Goal: Task Accomplishment & Management: Use online tool/utility

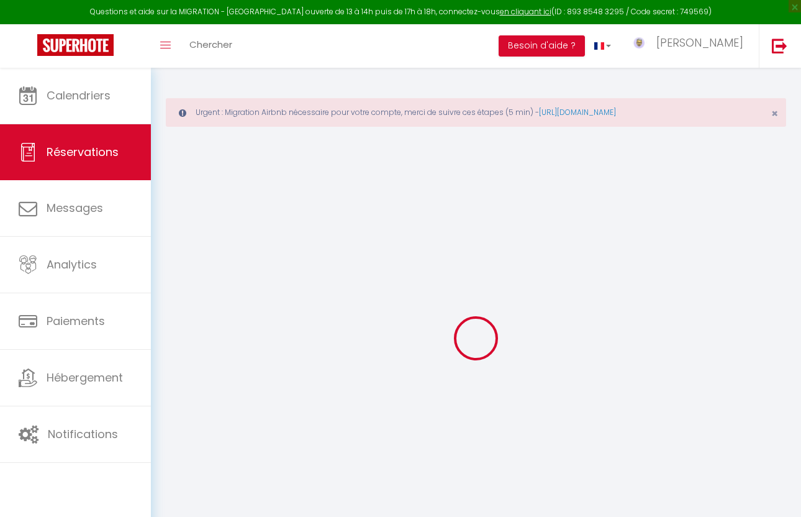
select select "not_cancelled"
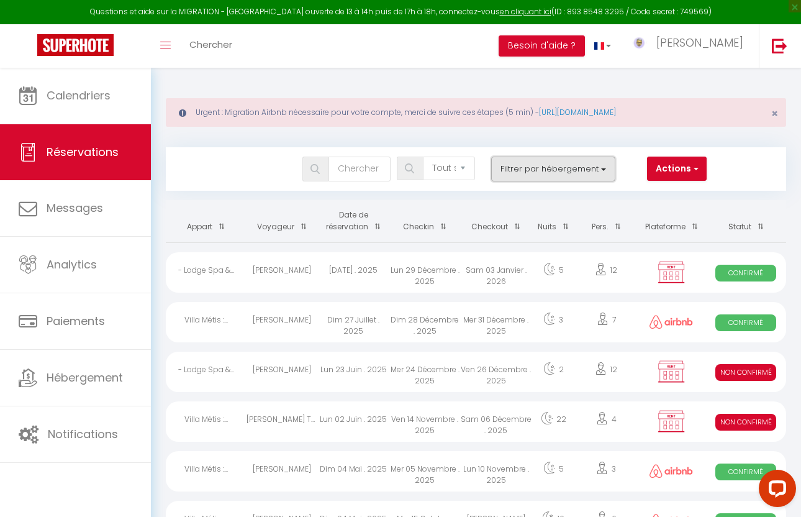
click at [509, 171] on button "Filtrer par hébergement" at bounding box center [553, 169] width 124 height 25
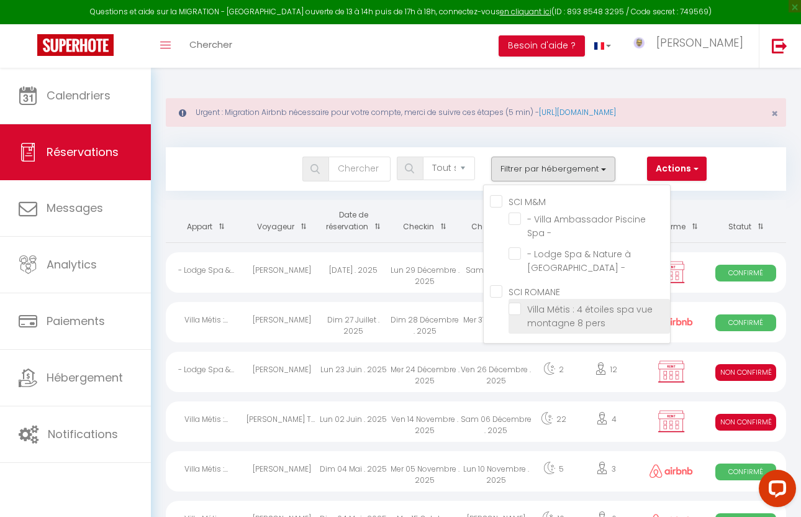
click at [513, 317] on li "Villa Métis : 4 étoiles spa vue montagne 8 pers" at bounding box center [590, 316] width 162 height 35
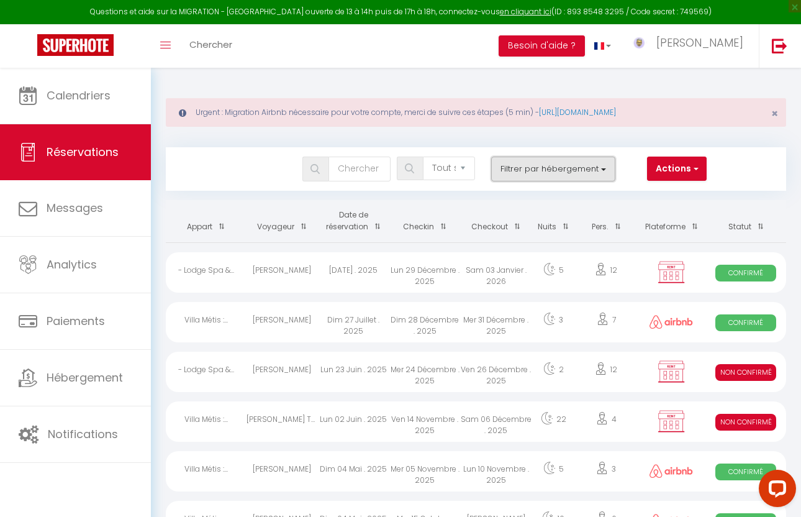
click at [521, 165] on button "Filtrer par hébergement" at bounding box center [553, 169] width 124 height 25
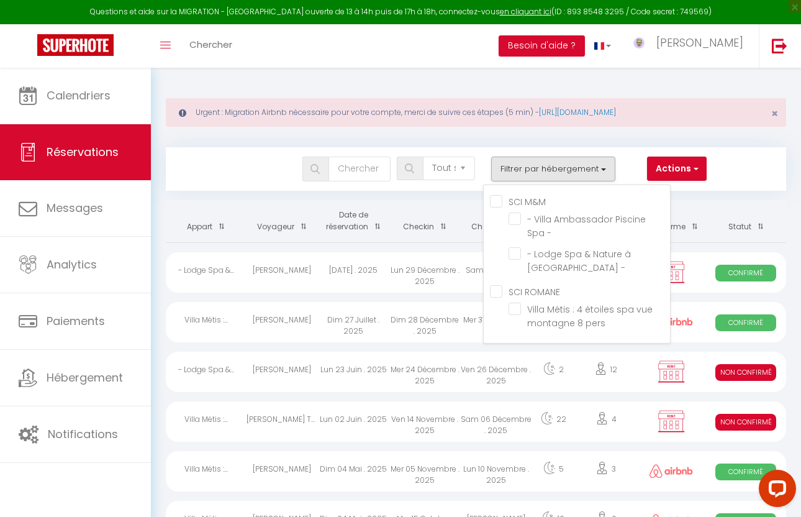
click at [503, 295] on ROMANE "SCI ROMANE" at bounding box center [580, 291] width 180 height 12
checkbox ROMANE "true"
checkbox input "false"
checkbox input "true"
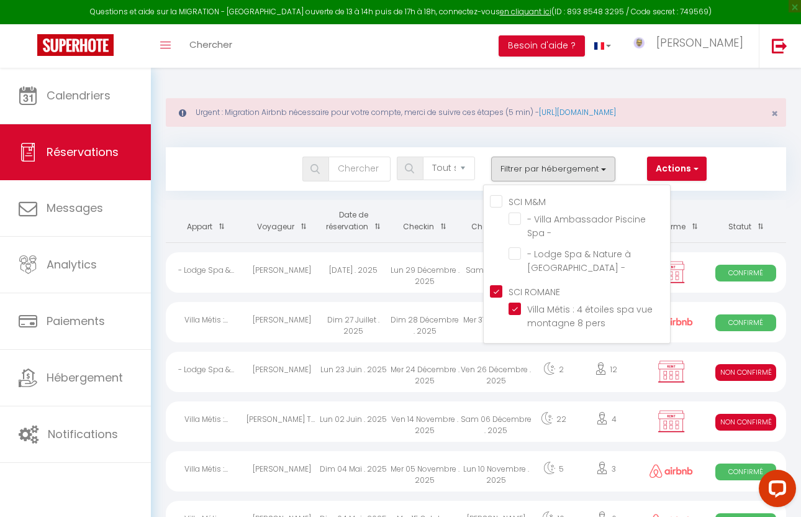
checkbox input "false"
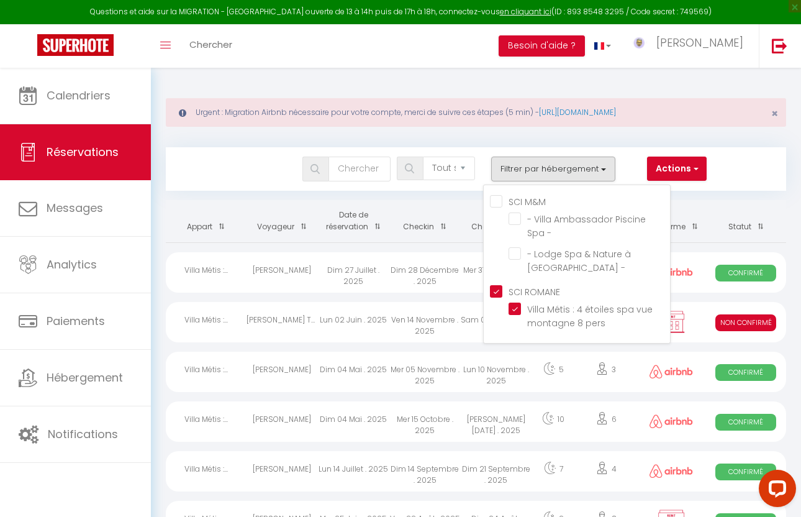
click at [754, 146] on div "Bookings Tous les statuts Annulé Confirmé Non Confirmé Tout sauf annulé No Show…" at bounding box center [476, 162] width 621 height 55
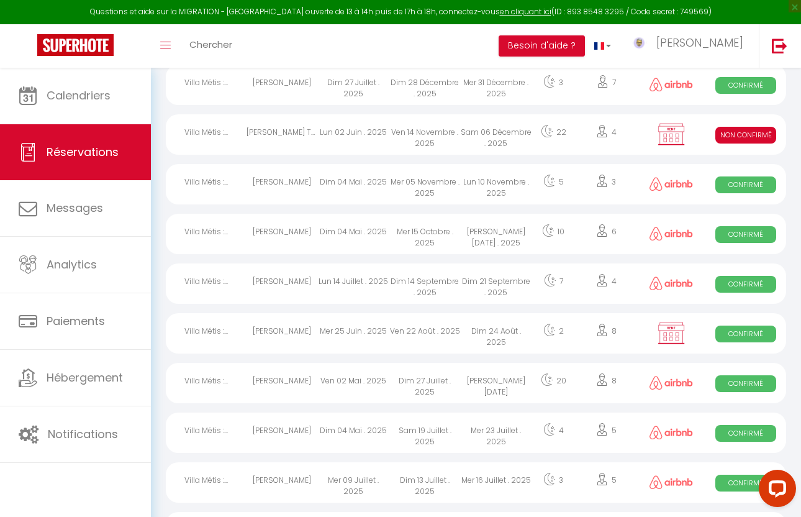
scroll to position [190, 0]
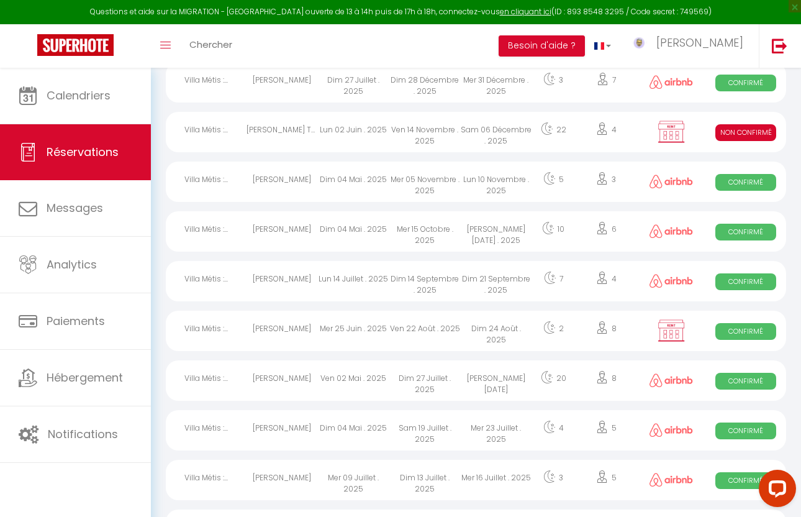
click at [307, 333] on div "[PERSON_NAME]" at bounding box center [282, 331] width 71 height 40
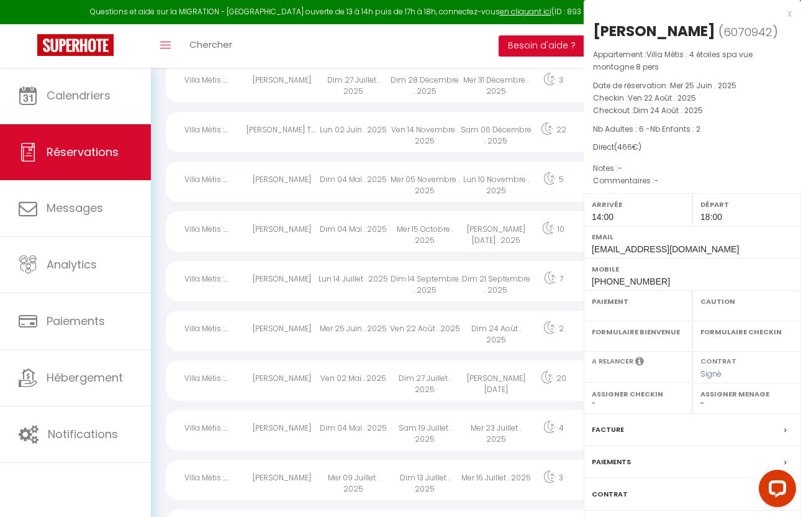
select select "OK"
select select "KO"
select select "0"
select select "1"
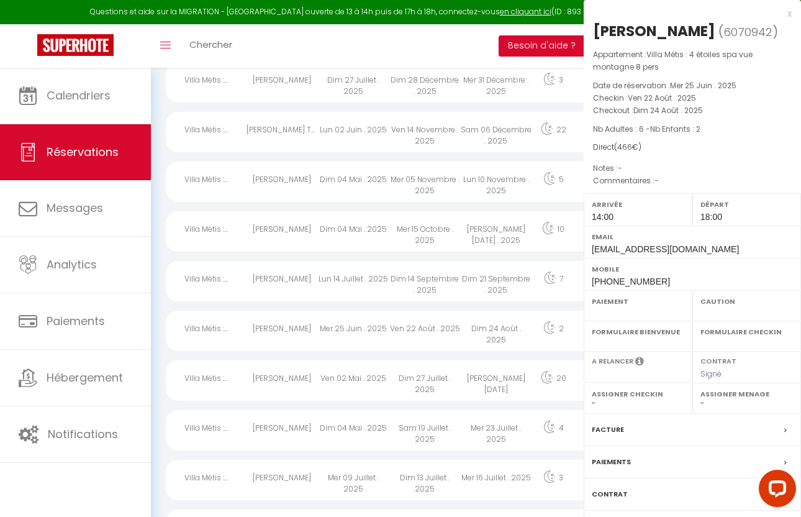
select select
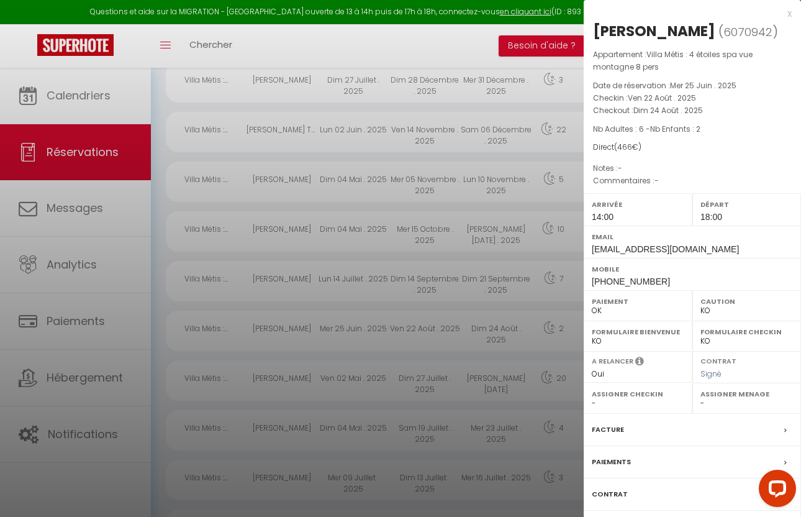
click at [619, 460] on label "Paiements" at bounding box center [611, 461] width 39 height 13
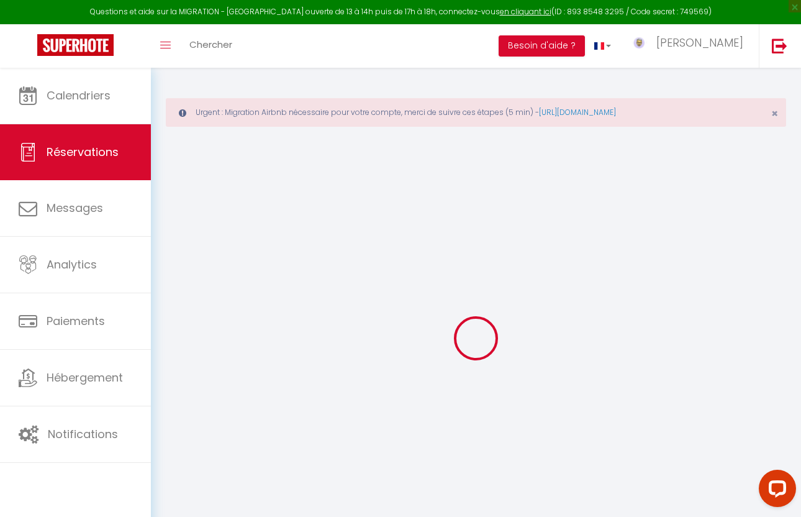
select select
checkbox input "false"
select select
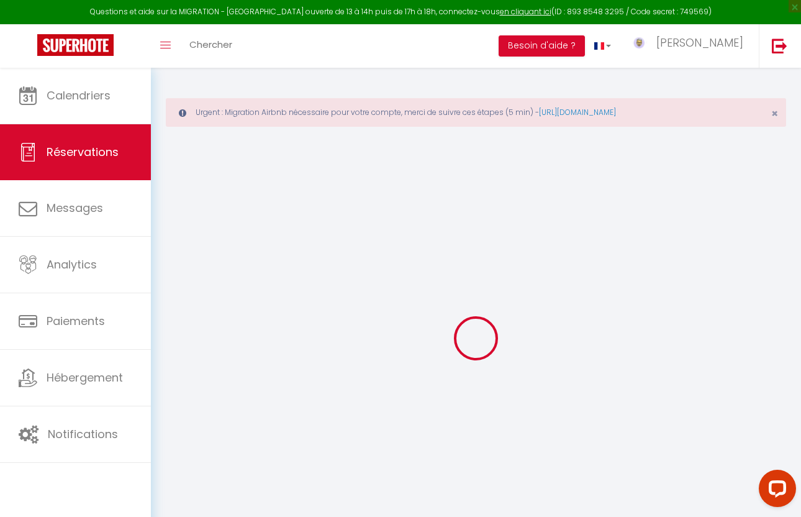
checkbox input "false"
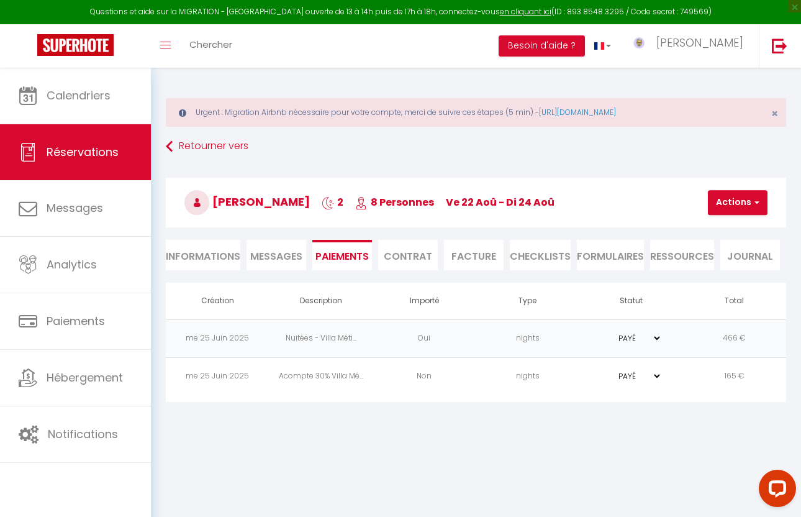
click at [738, 322] on td "466 €" at bounding box center [735, 338] width 104 height 38
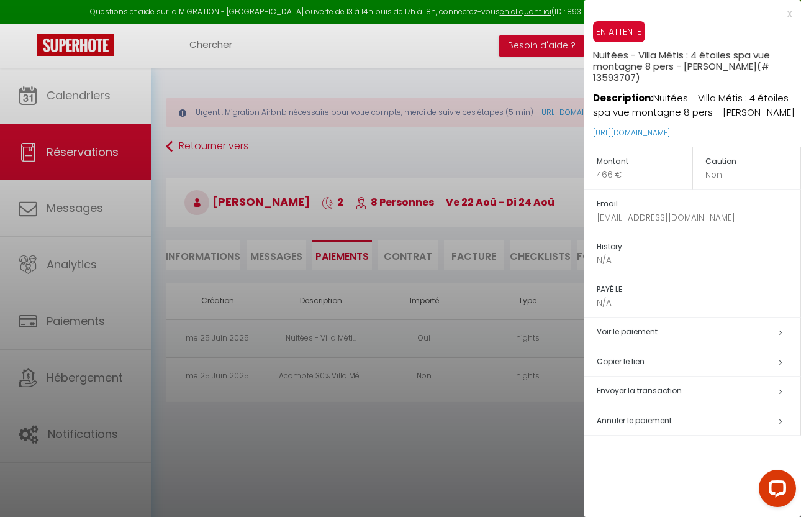
click at [339, 441] on div at bounding box center [400, 258] width 801 height 517
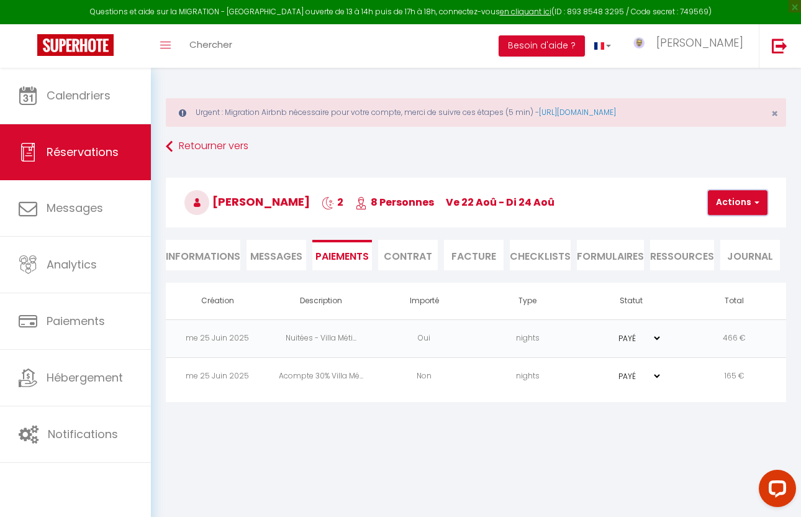
click at [734, 208] on button "Actions" at bounding box center [738, 202] width 60 height 25
click at [722, 260] on link "Créer nouveau lien paiement" at bounding box center [776, 262] width 153 height 16
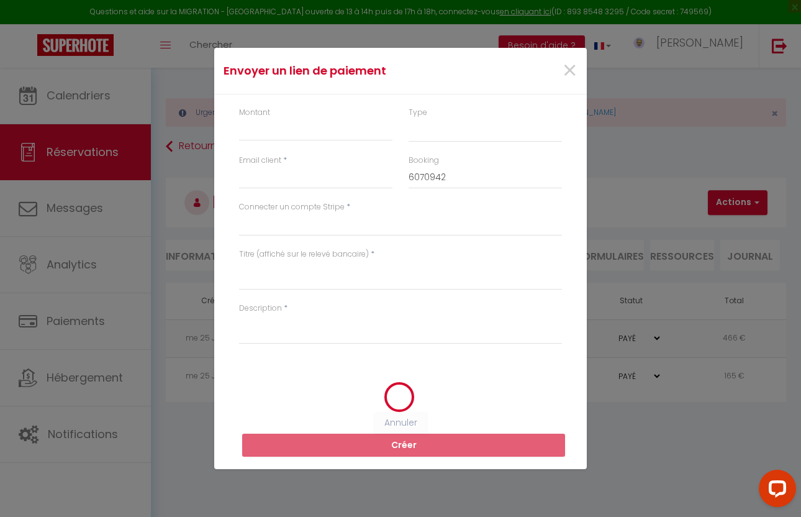
select select "nights"
type input "[EMAIL_ADDRESS][DOMAIN_NAME]"
select select "14417"
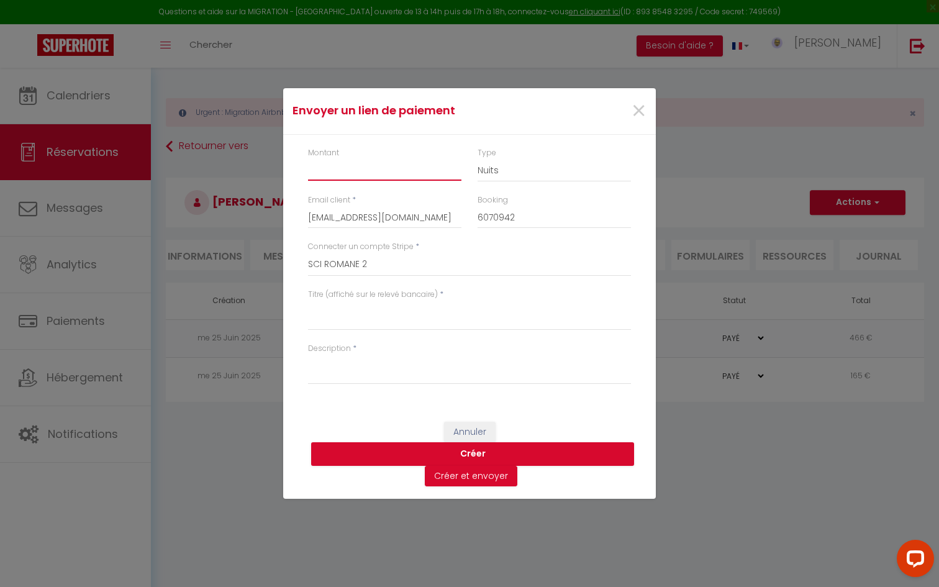
click at [328, 171] on input "Montant" at bounding box center [384, 169] width 153 height 22
type input "385"
click at [362, 323] on textarea "Titre (affiché sur le relevé bancaire)" at bounding box center [469, 316] width 323 height 30
type textarea "Solde de la réservation"
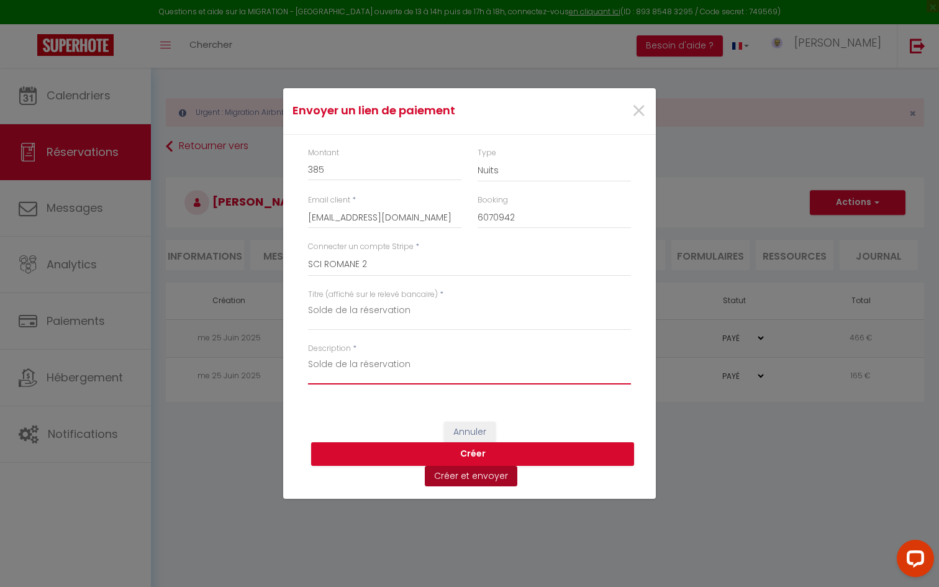
type textarea "Solde de la réservation"
click at [458, 479] on button "Créer et envoyer" at bounding box center [471, 476] width 93 height 21
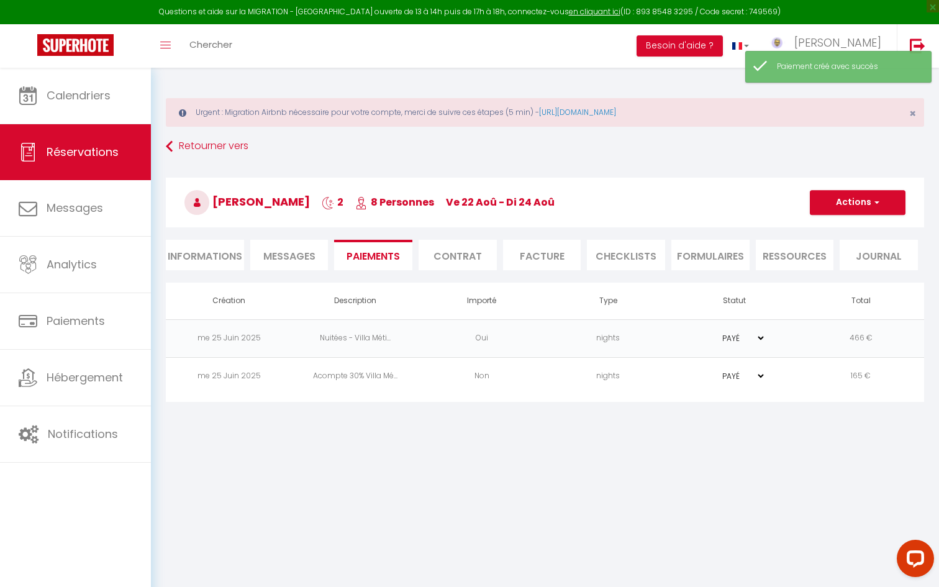
type input "[EMAIL_ADDRESS][DOMAIN_NAME]"
type input "Payment request"
type textarea "Hi, We invite you to click on the link below to make the payment: Title : Solde…"
select select "0"
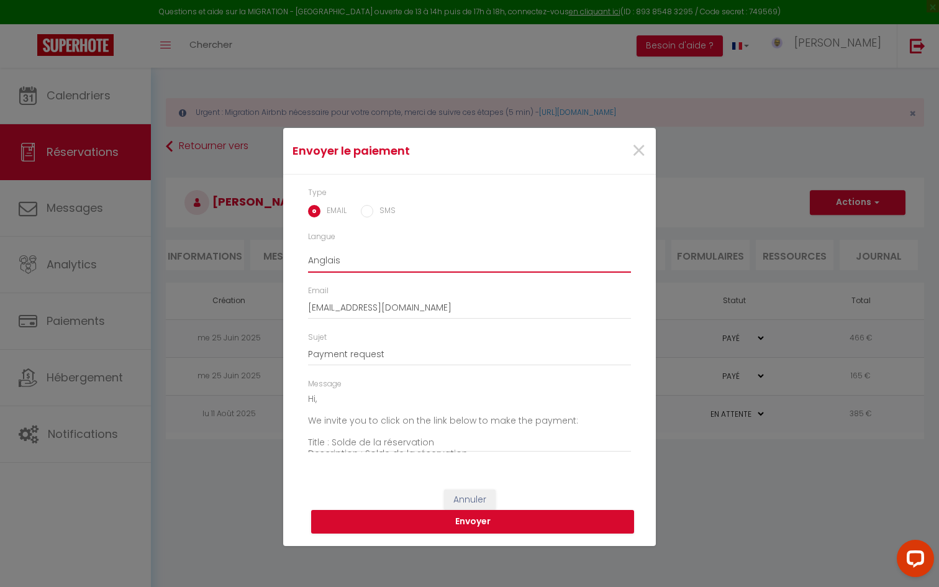
select select "fr"
click option "Français" at bounding box center [0, 0] width 0 height 0
type input "Demande de paiement"
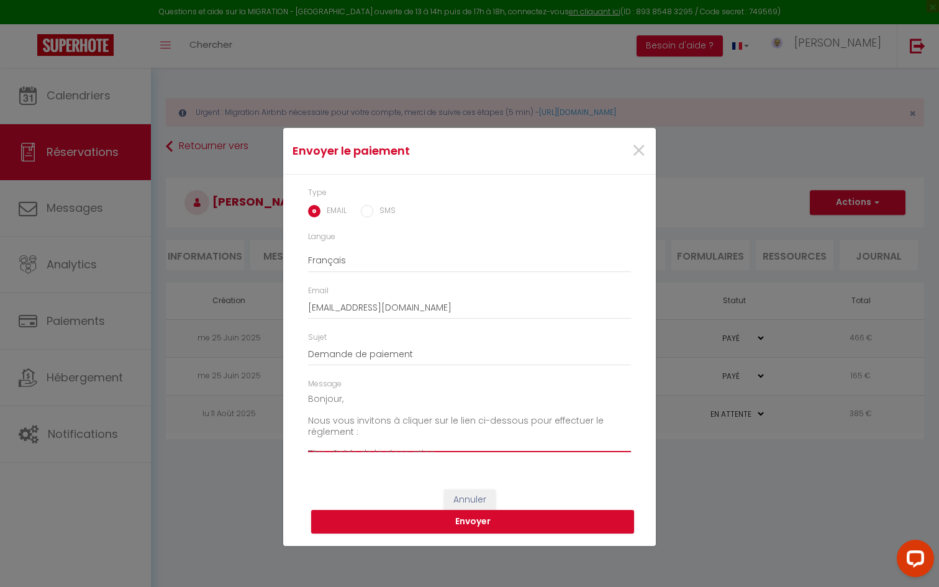
click at [607, 419] on textarea "Bonjour, Nous vous invitons à cliquer sur le lien ci-dessous pour effectuer le …" at bounding box center [469, 421] width 323 height 63
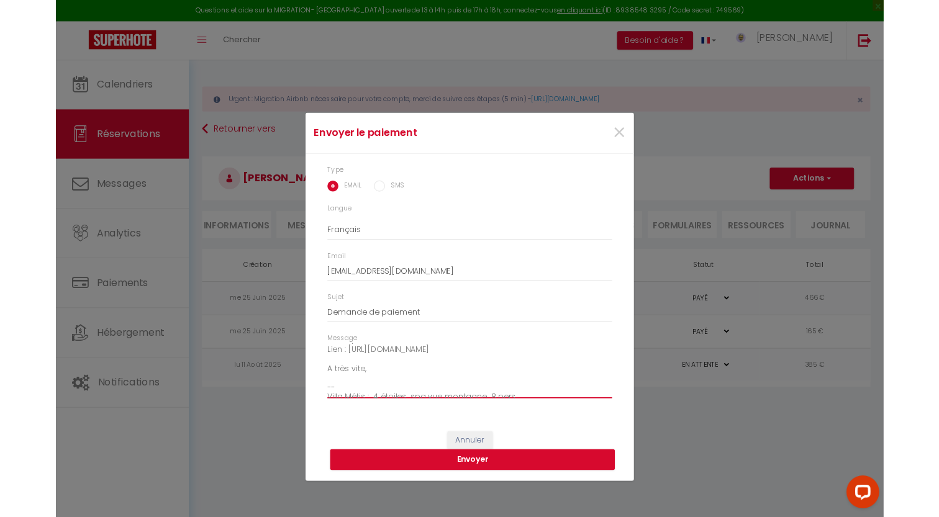
scroll to position [87, 0]
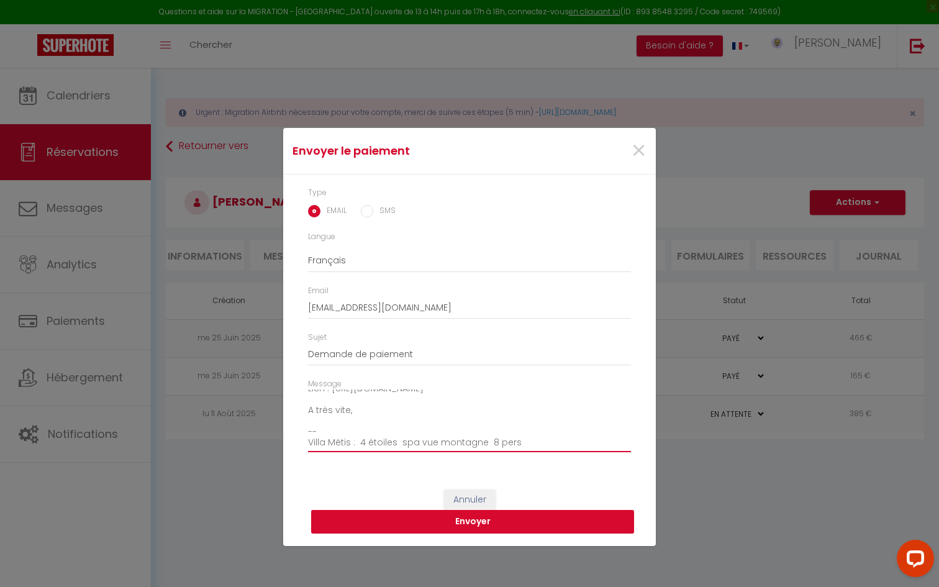
type textarea "Bonjour, Nous vous invitons à cliquer sur le lien ci-dessous pour effectuer le …"
click at [475, 516] on button "Envoyer" at bounding box center [472, 522] width 323 height 24
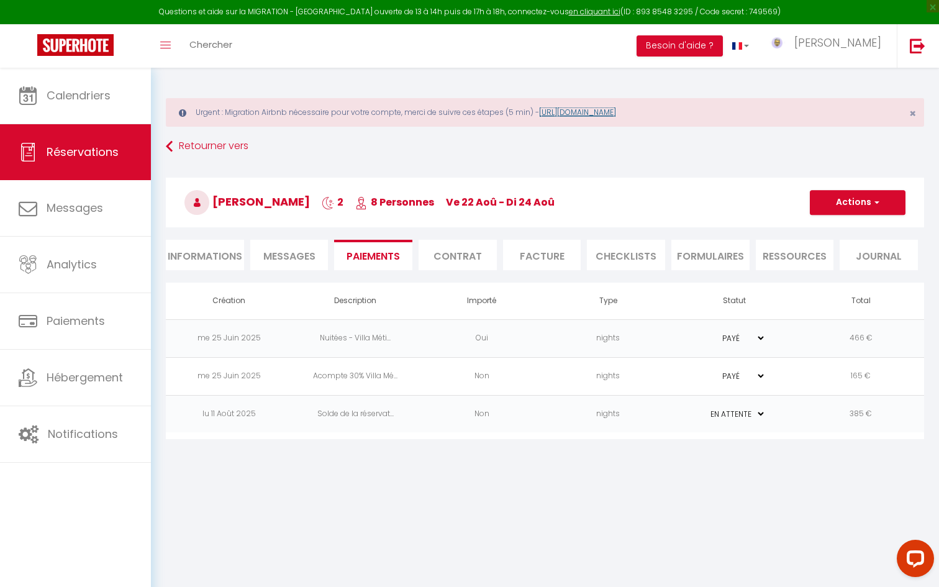
click at [583, 110] on link "[URL][DOMAIN_NAME]" at bounding box center [577, 112] width 77 height 11
